Goal: Find specific page/section: Find specific page/section

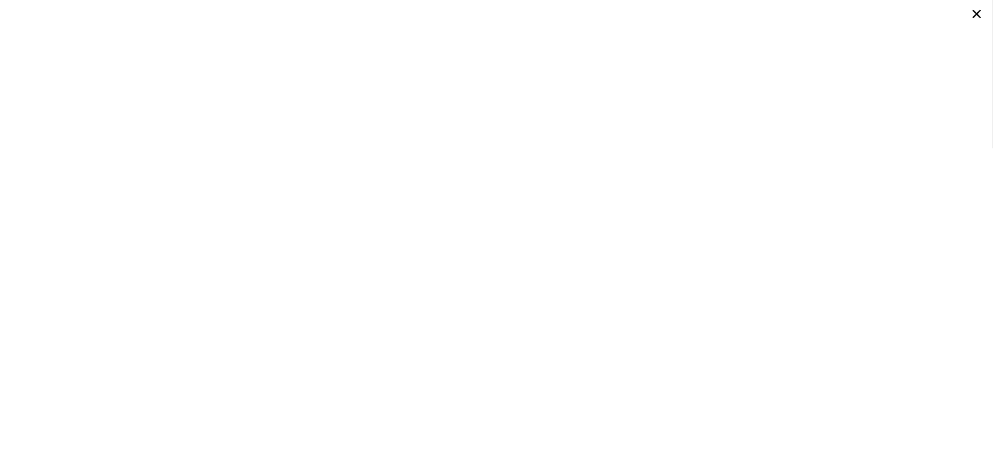
scroll to position [0, 5]
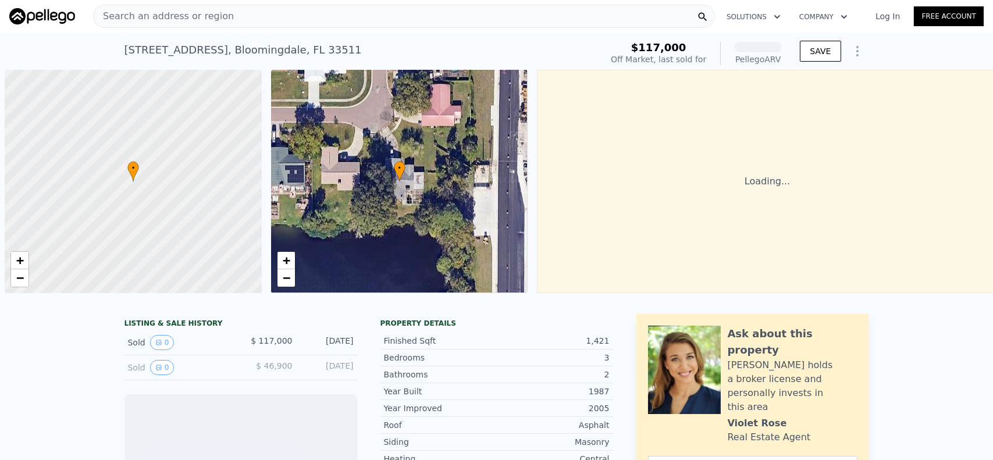
scroll to position [0, 5]
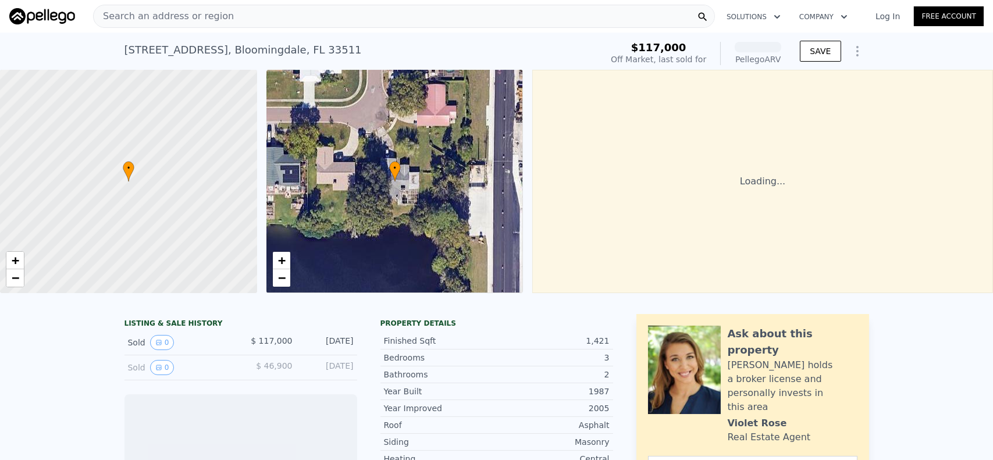
click at [136, 14] on span "Search an address or region" at bounding box center [164, 16] width 140 height 14
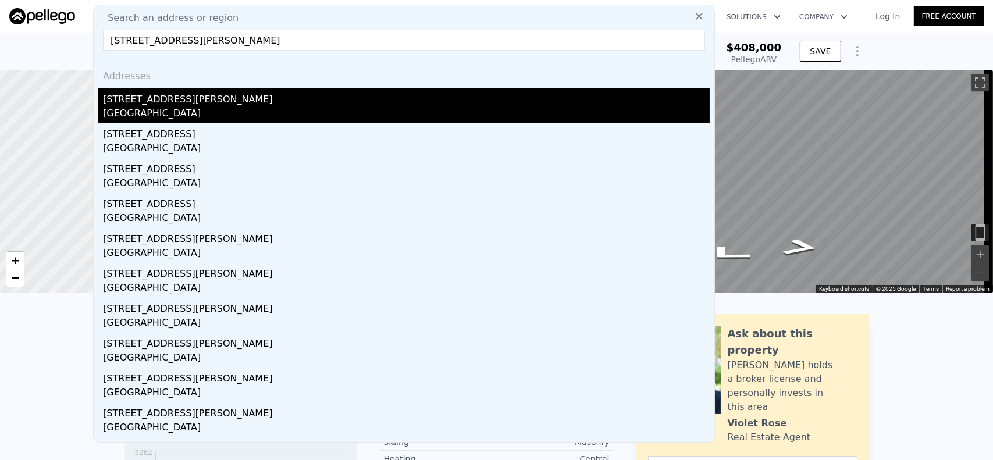
type input "[STREET_ADDRESS][PERSON_NAME]"
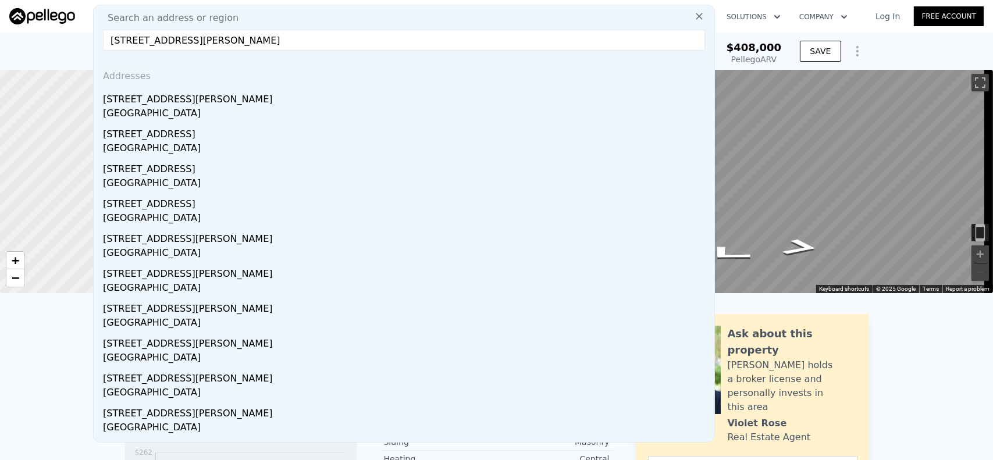
click at [154, 102] on div "[STREET_ADDRESS][PERSON_NAME]" at bounding box center [406, 97] width 607 height 19
